Goal: Find specific page/section: Find specific page/section

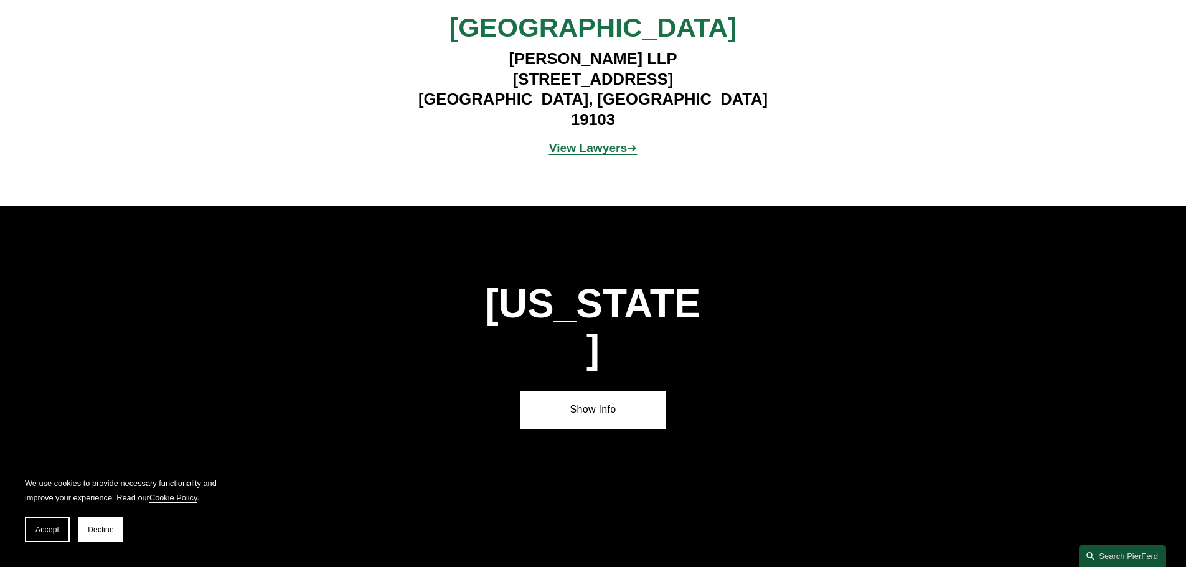
scroll to position [4410, 0]
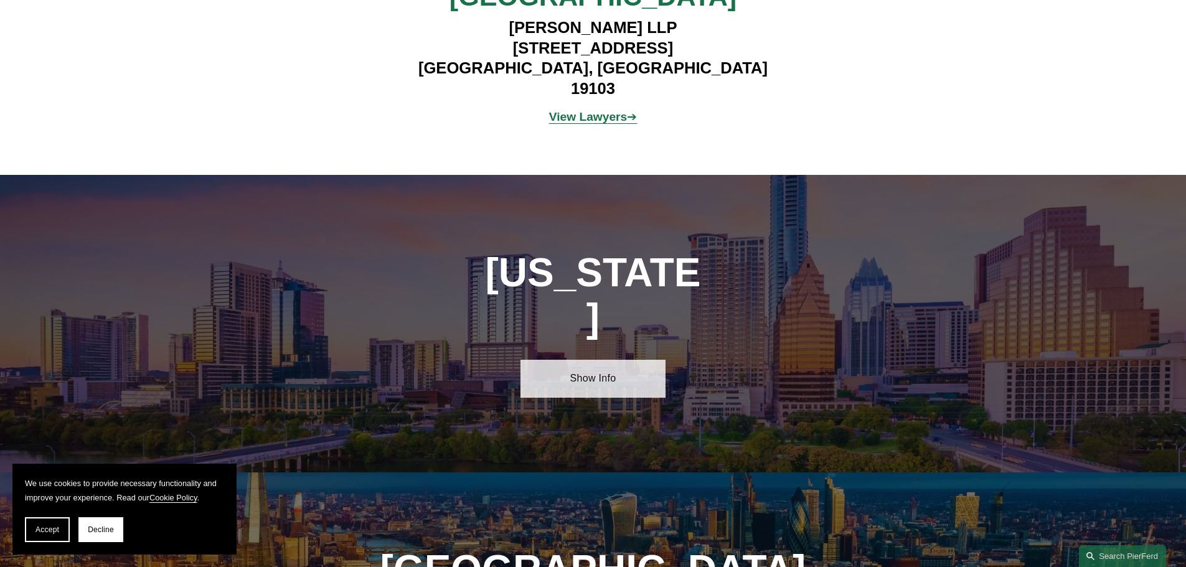
click at [573, 360] on link "Show Info" at bounding box center [592, 378] width 145 height 37
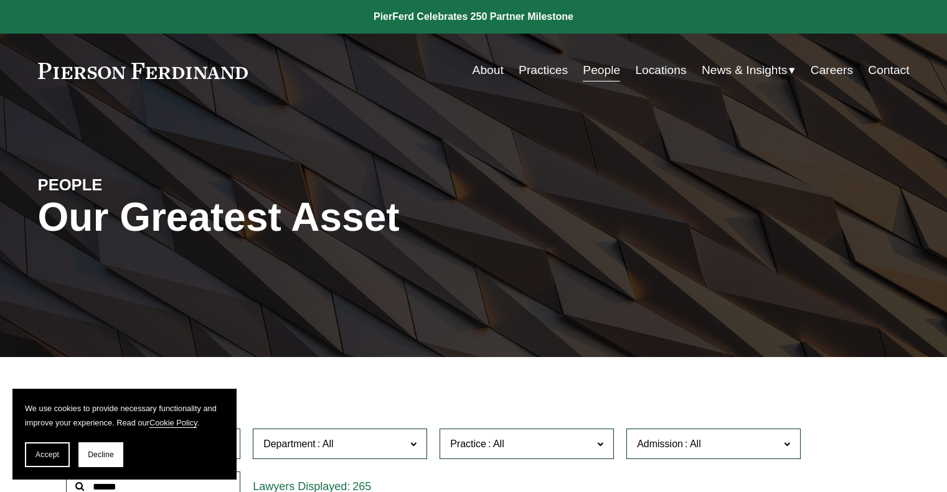
scroll to position [311, 0]
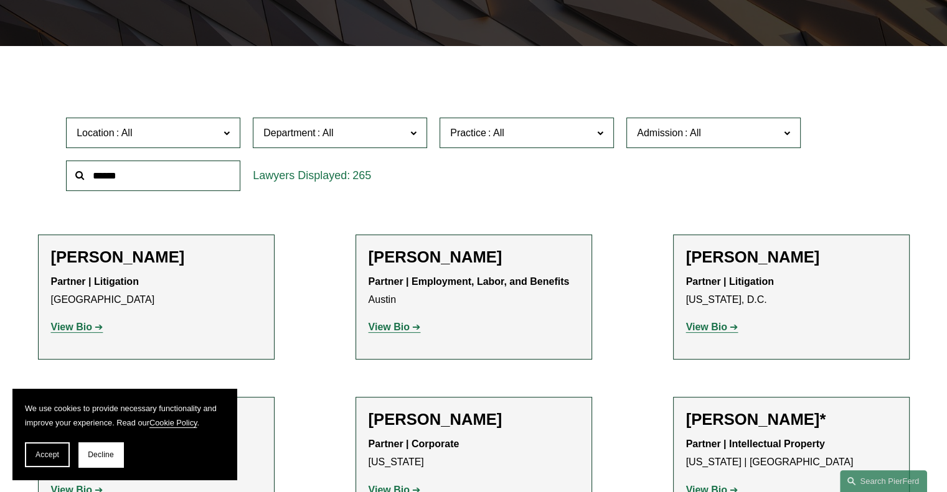
click at [140, 179] on input "text" at bounding box center [153, 176] width 174 height 31
type input "*********"
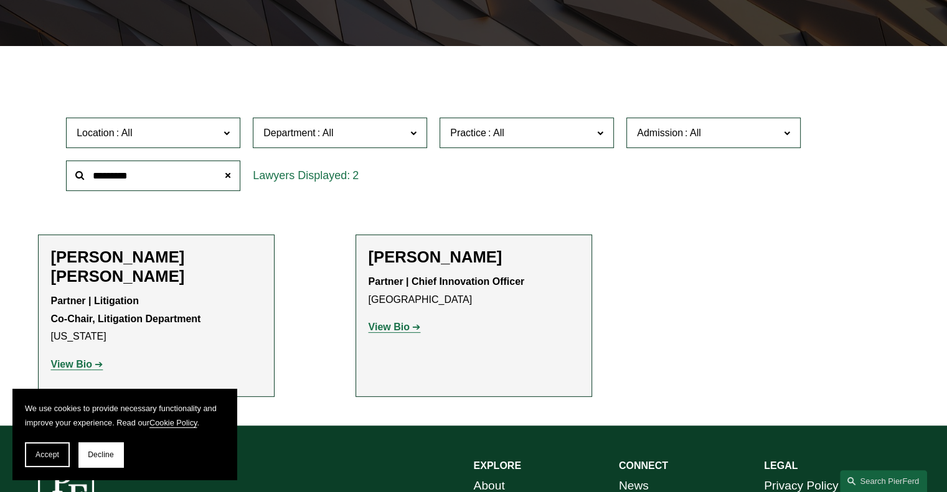
click at [73, 359] on strong "View Bio" at bounding box center [71, 364] width 41 height 11
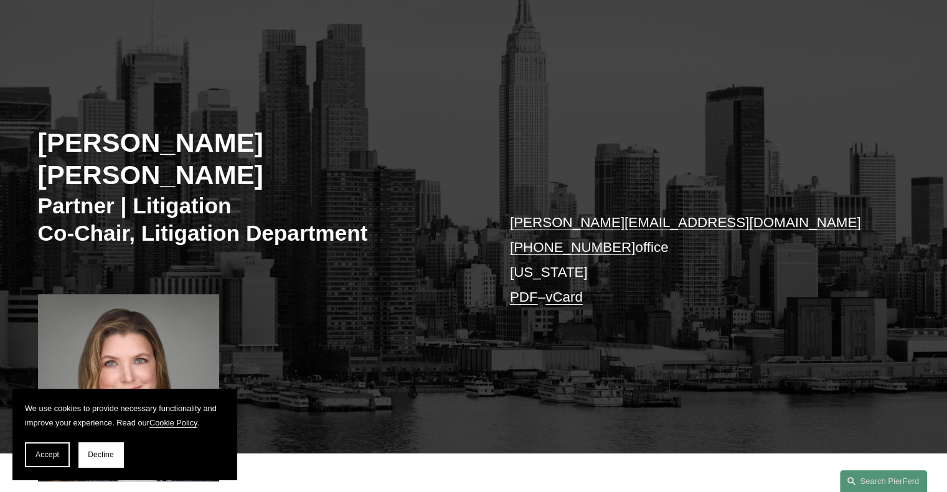
scroll to position [187, 0]
